Goal: Transaction & Acquisition: Subscribe to service/newsletter

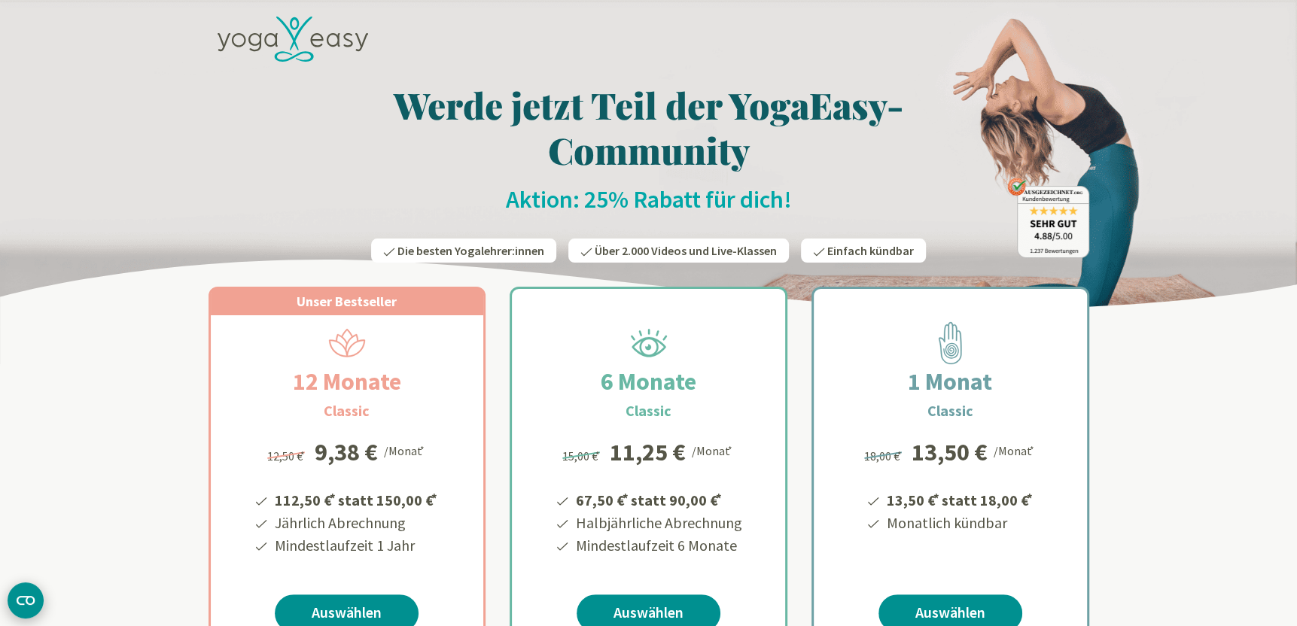
click at [20, 600] on circle "CMP-Widget öffnen" at bounding box center [26, 601] width 36 height 36
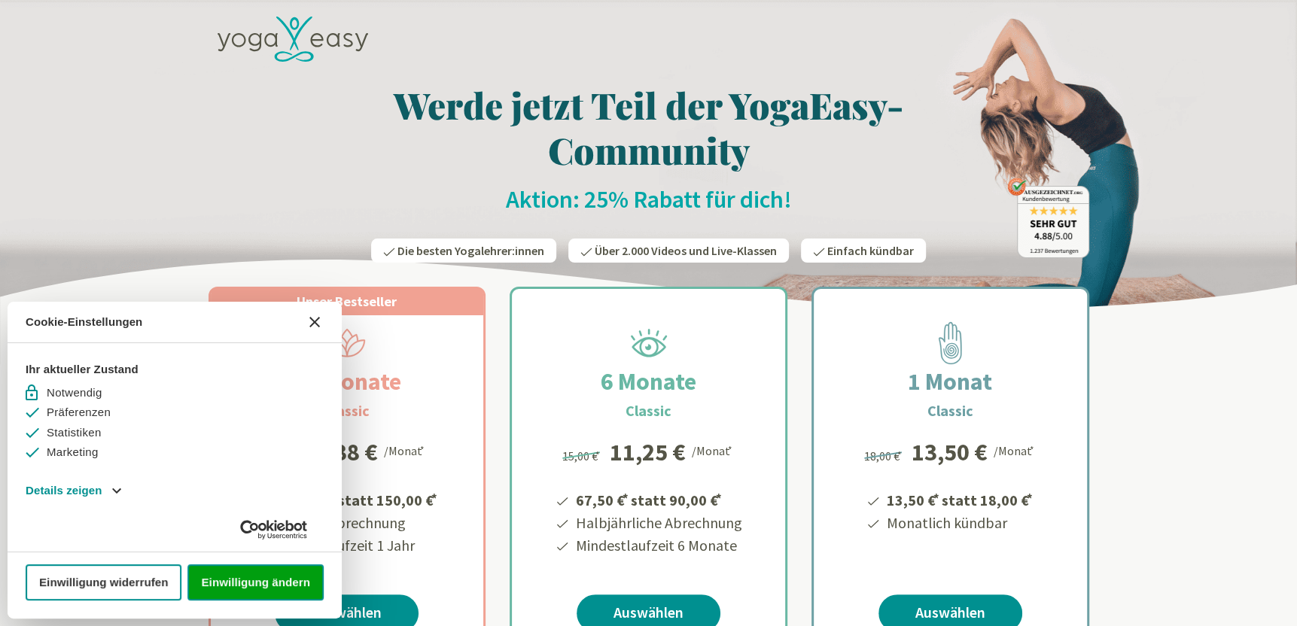
click at [318, 320] on icon "[#WIDGET_ICON_CROSS#]" at bounding box center [314, 322] width 11 height 11
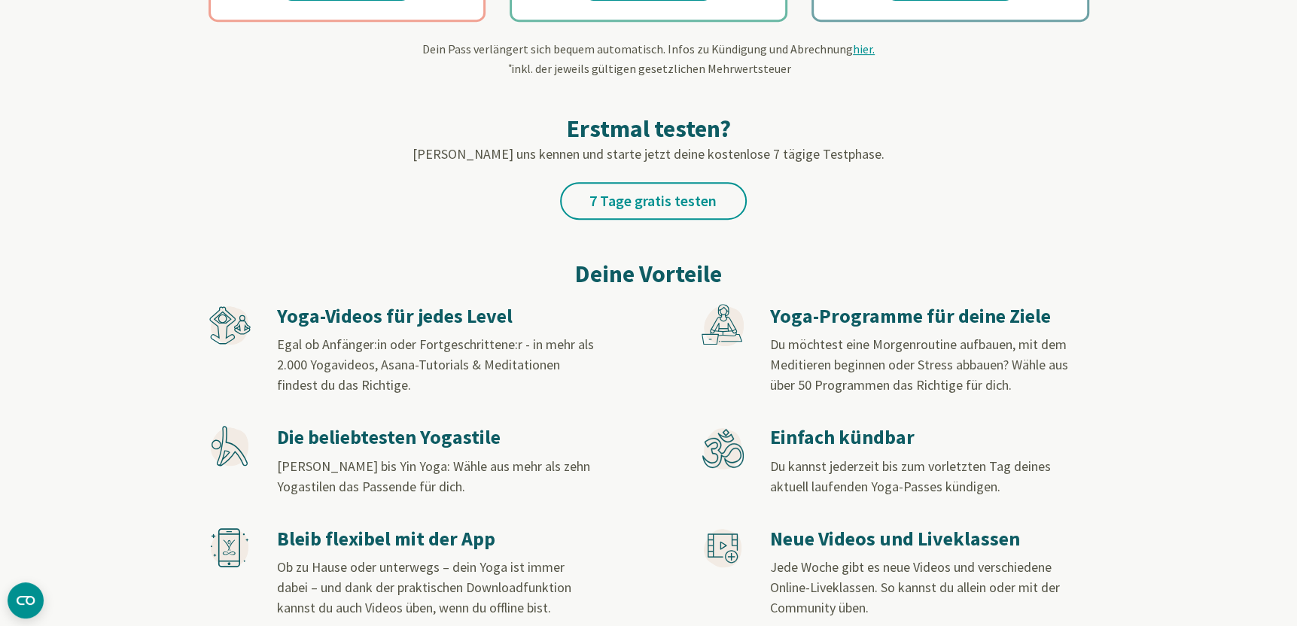
scroll to position [640, 0]
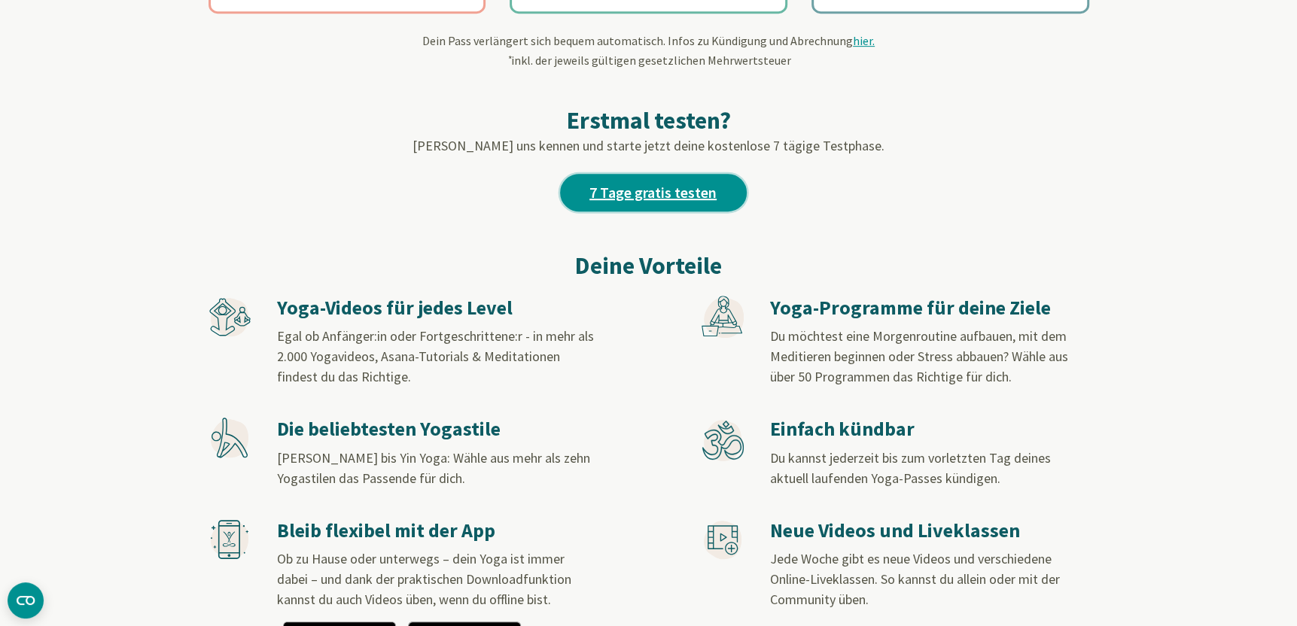
click at [662, 193] on link "7 Tage gratis testen" at bounding box center [653, 193] width 187 height 38
